Goal: Task Accomplishment & Management: Use online tool/utility

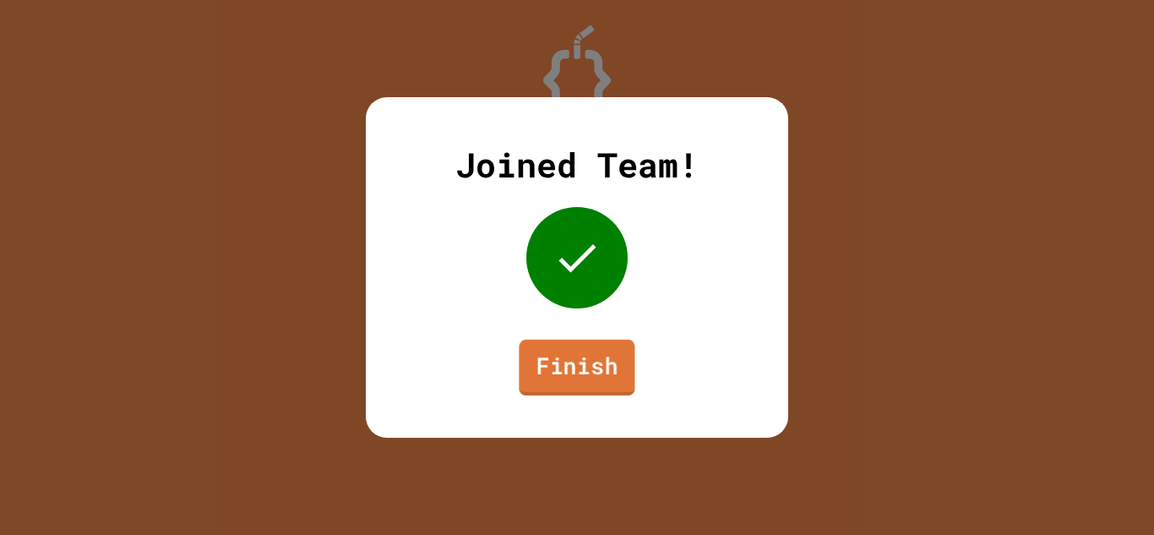
click at [591, 343] on link "Finish" at bounding box center [577, 368] width 116 height 56
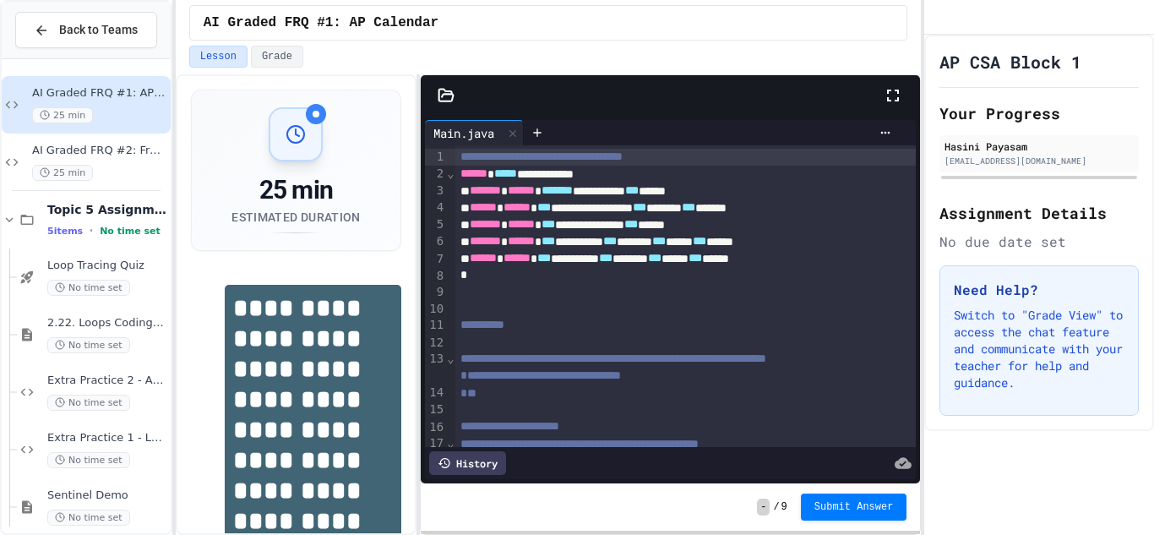
click at [643, 307] on div at bounding box center [686, 308] width 462 height 17
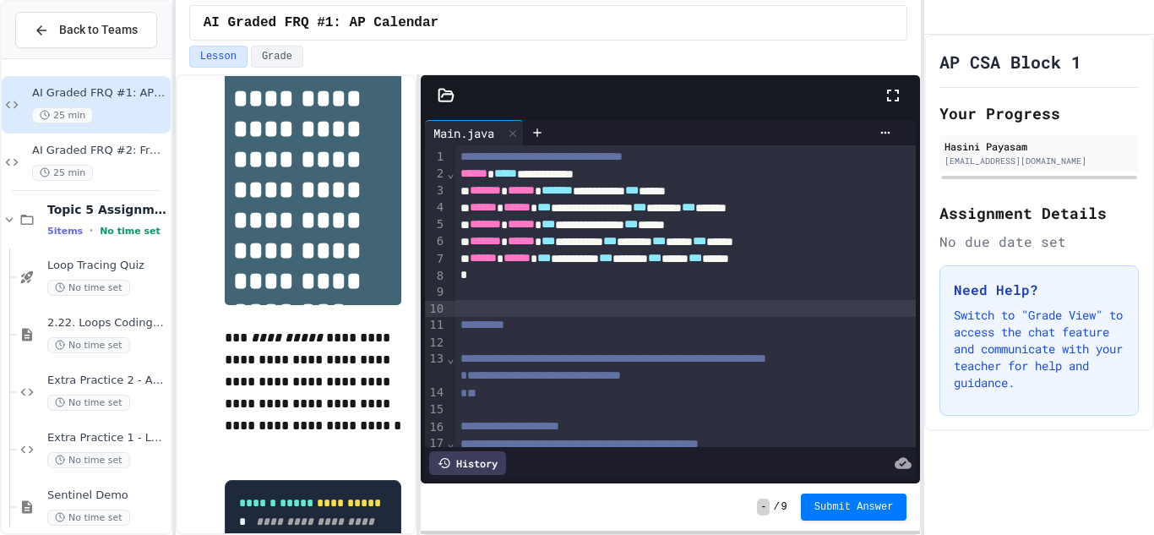
scroll to position [279, 0]
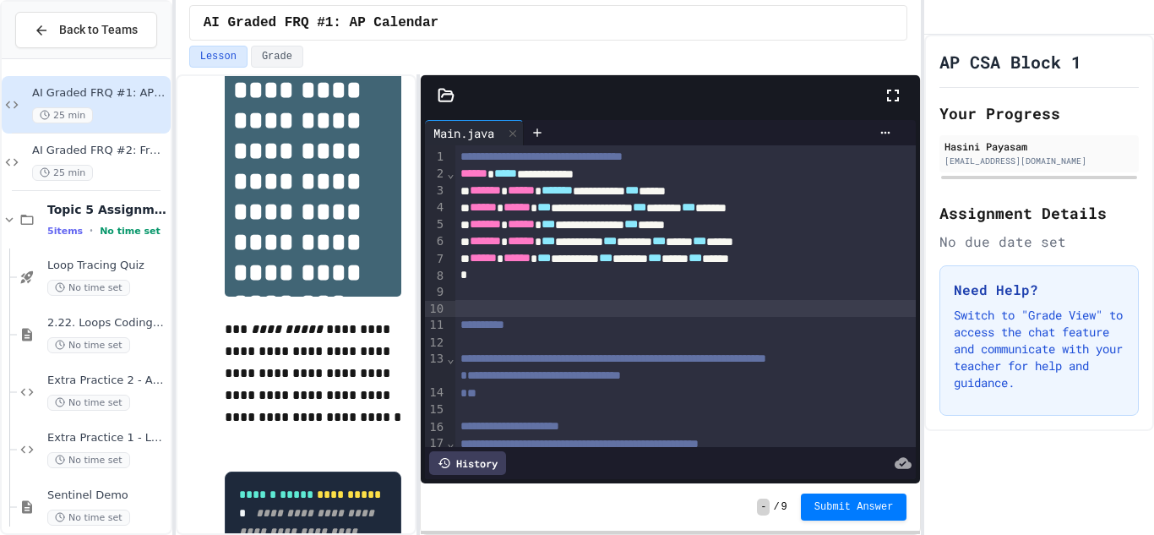
click at [621, 315] on div at bounding box center [686, 308] width 462 height 17
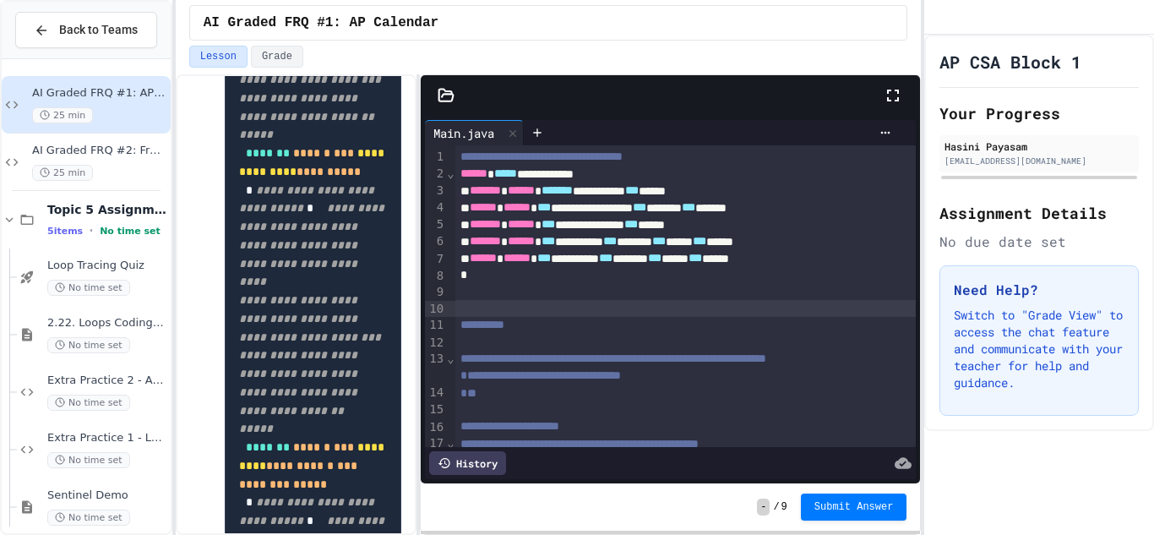
scroll to position [1135, 0]
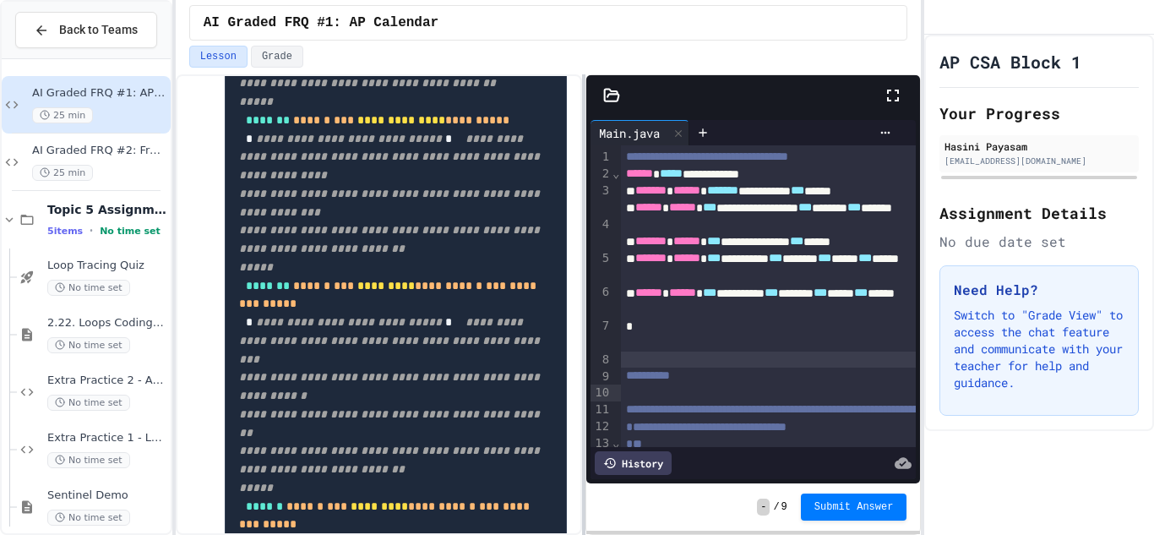
click at [585, 239] on div at bounding box center [583, 304] width 3 height 460
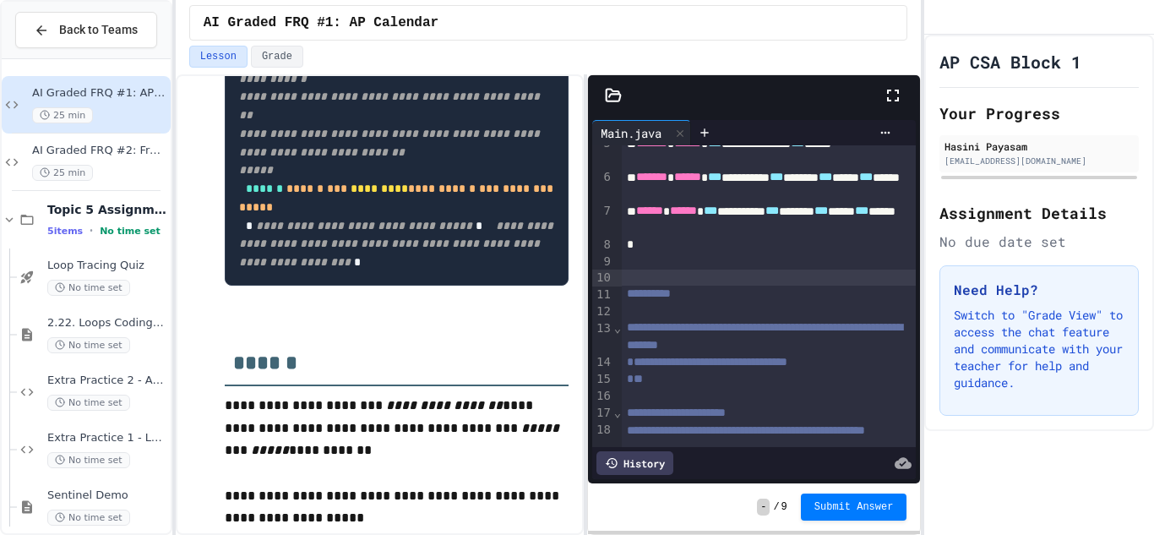
scroll to position [0, 0]
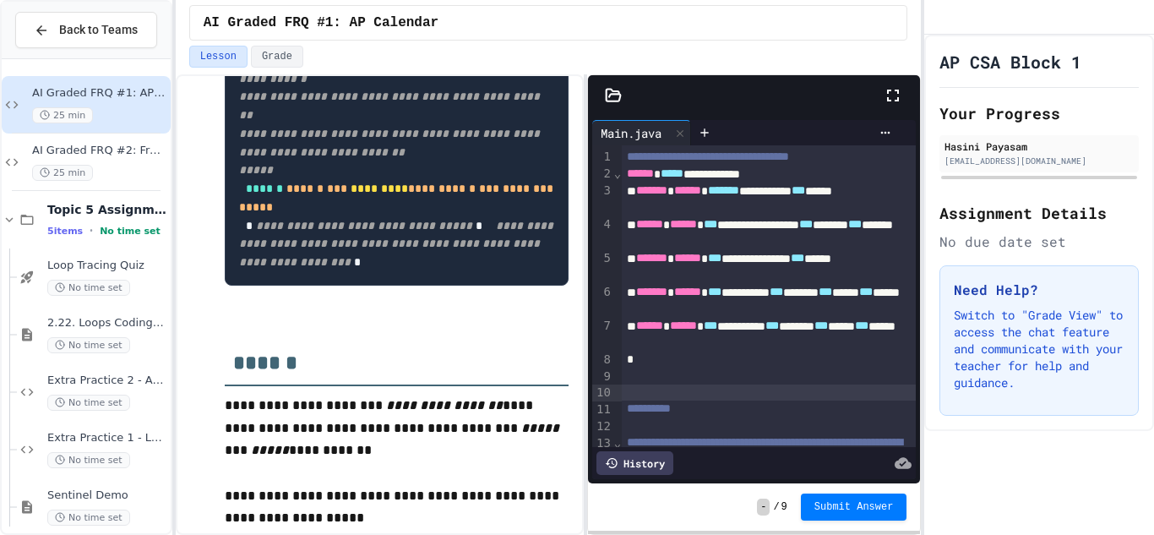
click at [658, 331] on span "******" at bounding box center [649, 325] width 27 height 12
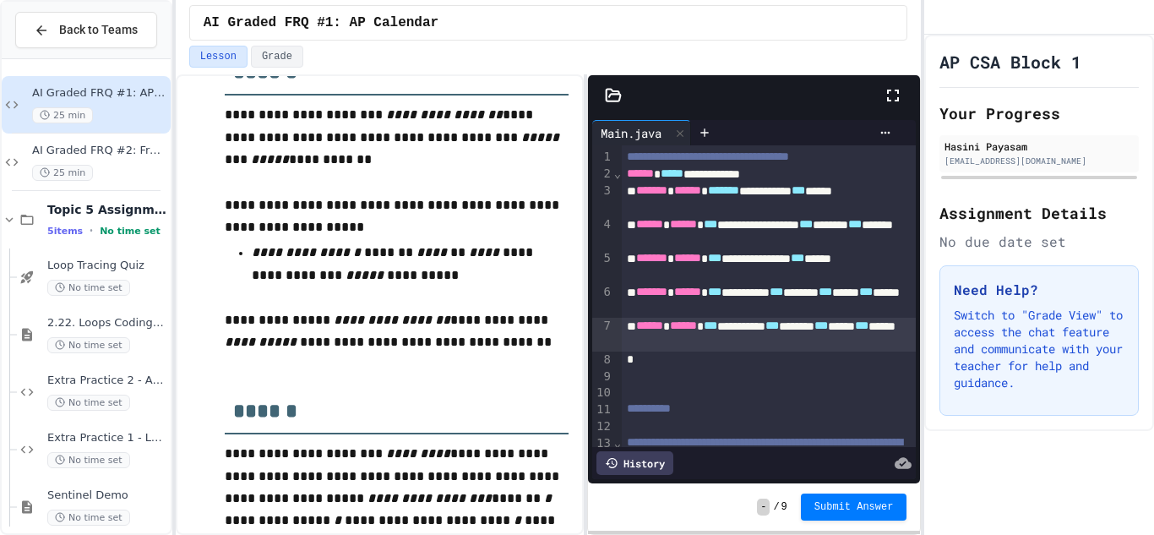
scroll to position [1342, 0]
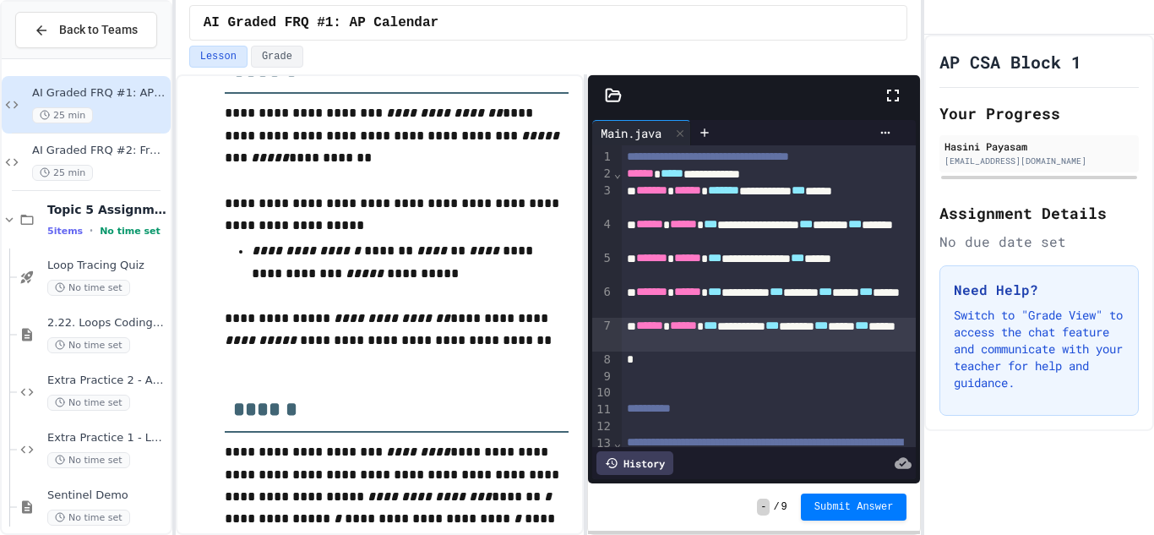
click at [813, 369] on div at bounding box center [769, 375] width 295 height 17
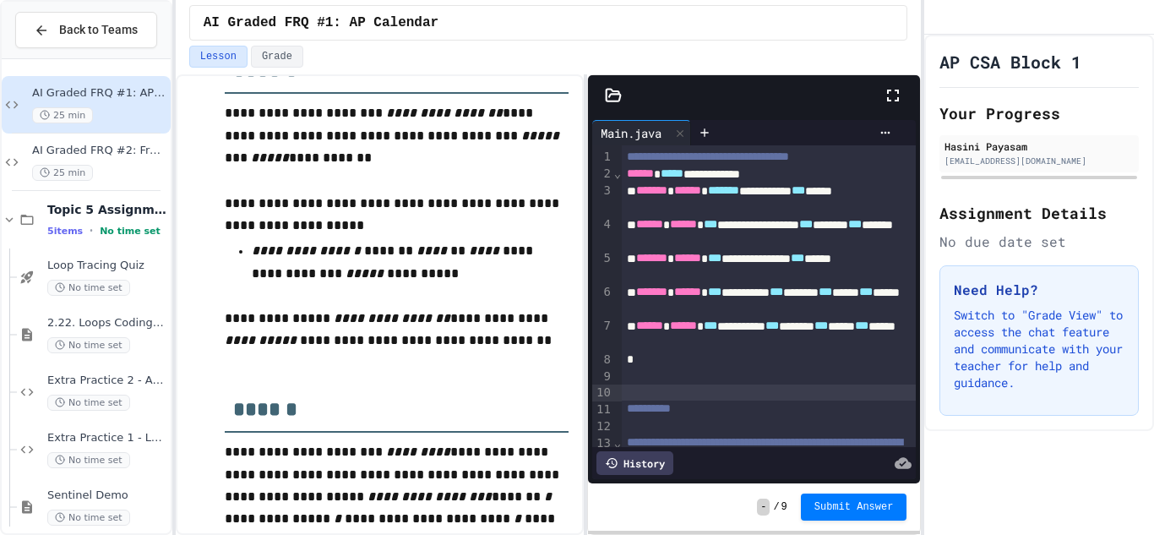
click at [769, 395] on div at bounding box center [769, 392] width 295 height 17
click at [766, 385] on div at bounding box center [769, 392] width 295 height 17
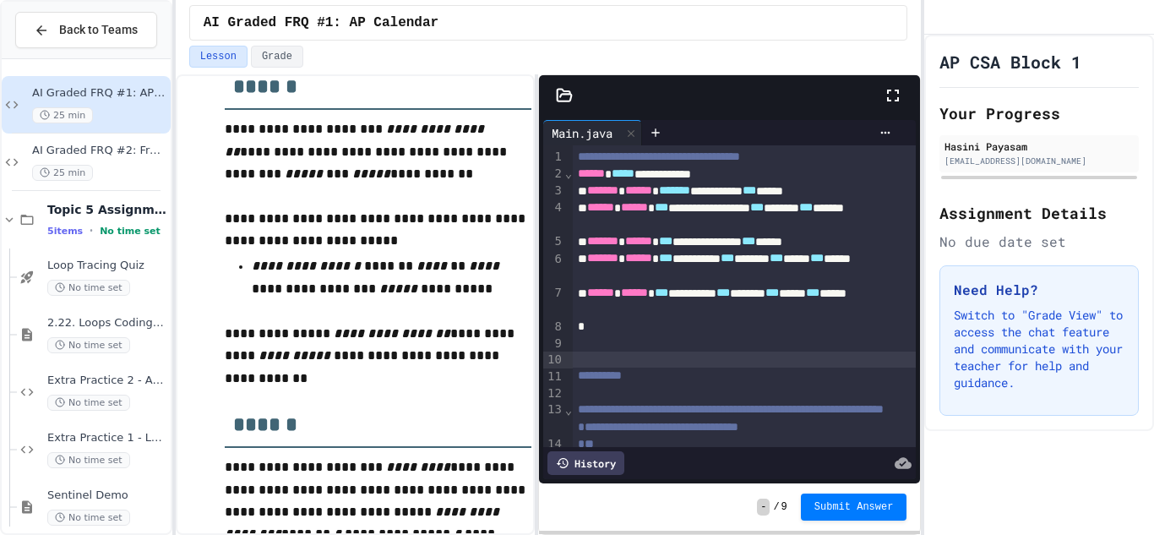
click at [536, 301] on div "**********" at bounding box center [549, 304] width 746 height 460
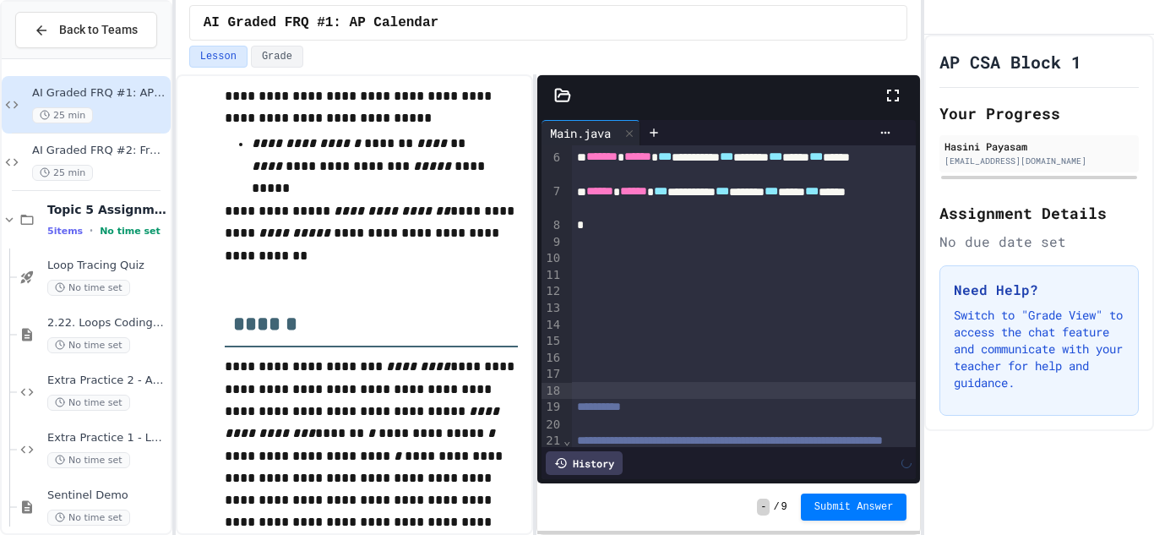
scroll to position [101, 0]
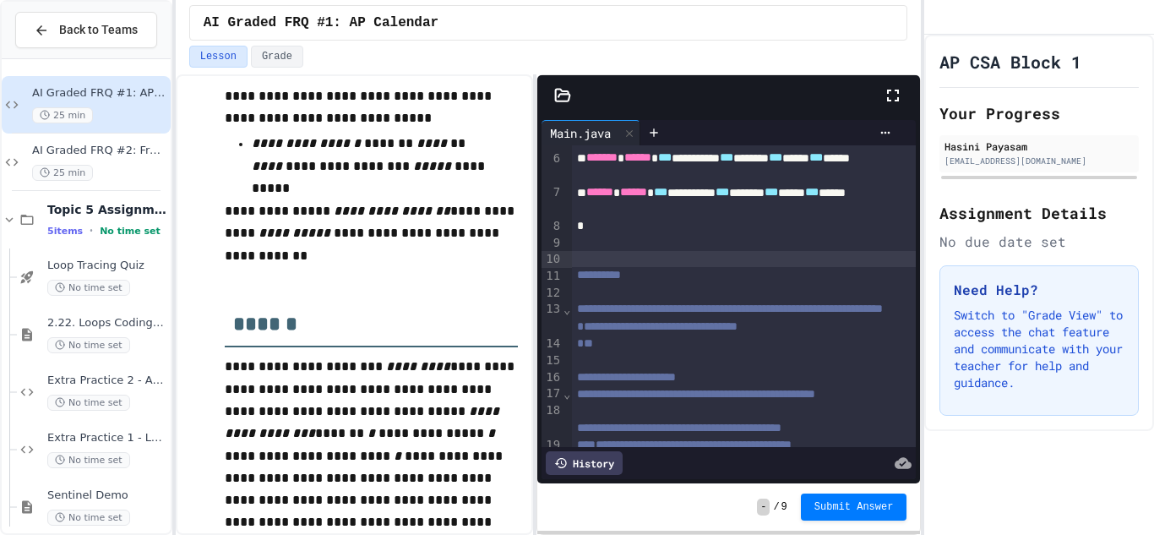
click at [639, 295] on div at bounding box center [744, 293] width 345 height 17
